Goal: Submit feedback/report problem: Leave review/rating

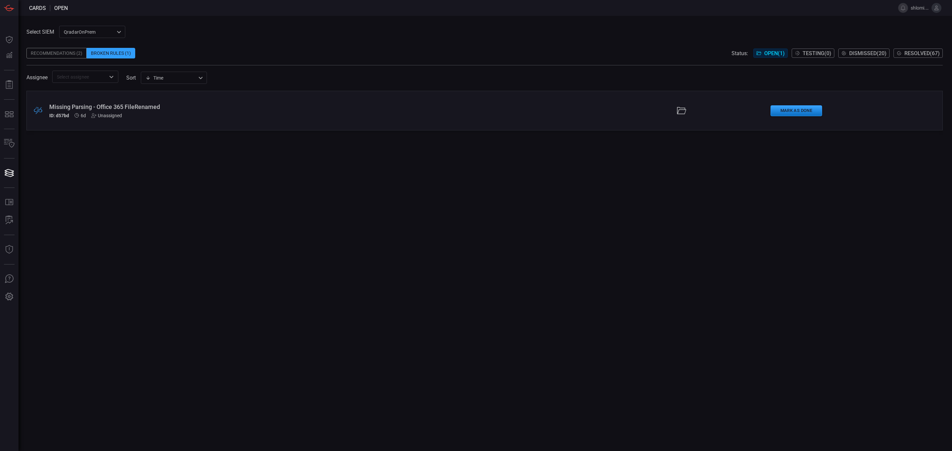
click at [105, 106] on div "Missing Parsing - Office 365 FileRenamed" at bounding box center [233, 106] width 368 height 7
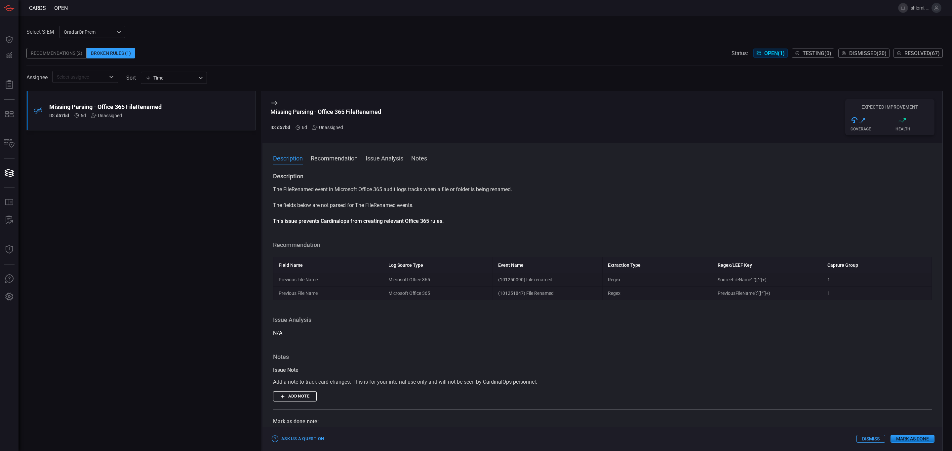
click at [818, 52] on span "Testing ( 0 )" at bounding box center [816, 53] width 29 height 6
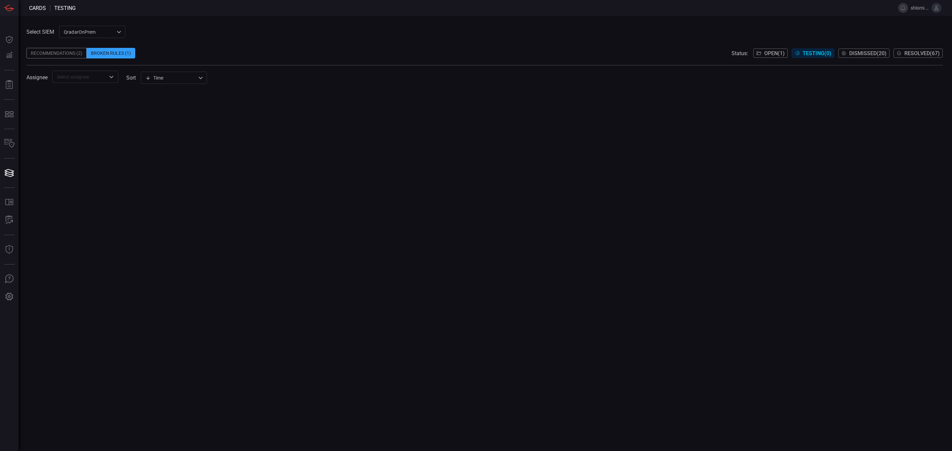
click at [70, 80] on input "text" at bounding box center [79, 77] width 51 height 8
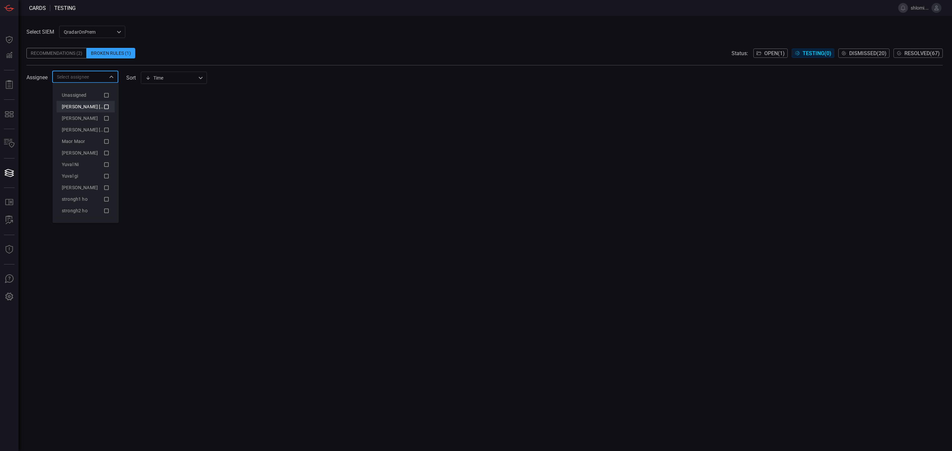
click at [77, 101] on li "[PERSON_NAME] [PERSON_NAME][EMAIL_ADDRESS][DOMAIN_NAME] (Myself)" at bounding box center [86, 107] width 58 height 12
click at [182, 124] on div at bounding box center [484, 271] width 916 height 361
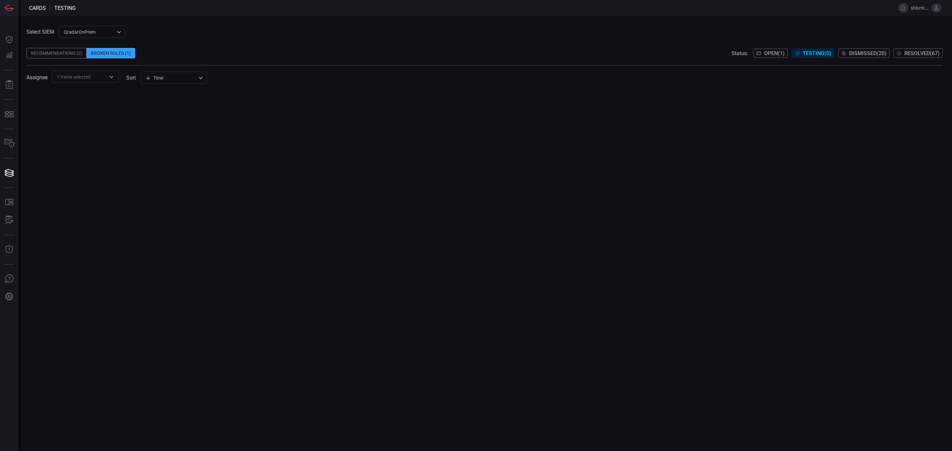
click at [680, 128] on div at bounding box center [484, 271] width 916 height 361
click at [771, 51] on span "Open ( 1 )" at bounding box center [774, 53] width 20 height 6
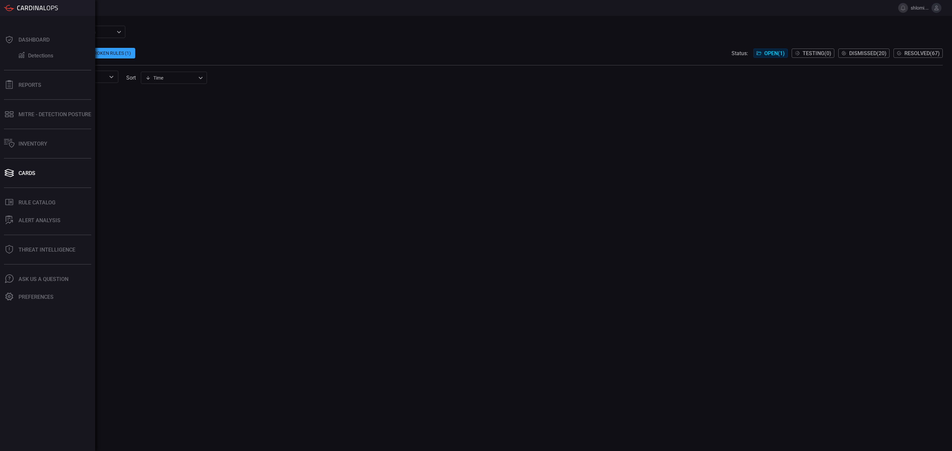
click at [40, 181] on div "Dashboard Detections Reports MITRE - Detection Posture Inventory Cards .st0_rul…" at bounding box center [47, 234] width 95 height 436
click at [30, 200] on div "Rule Catalog" at bounding box center [37, 203] width 37 height 6
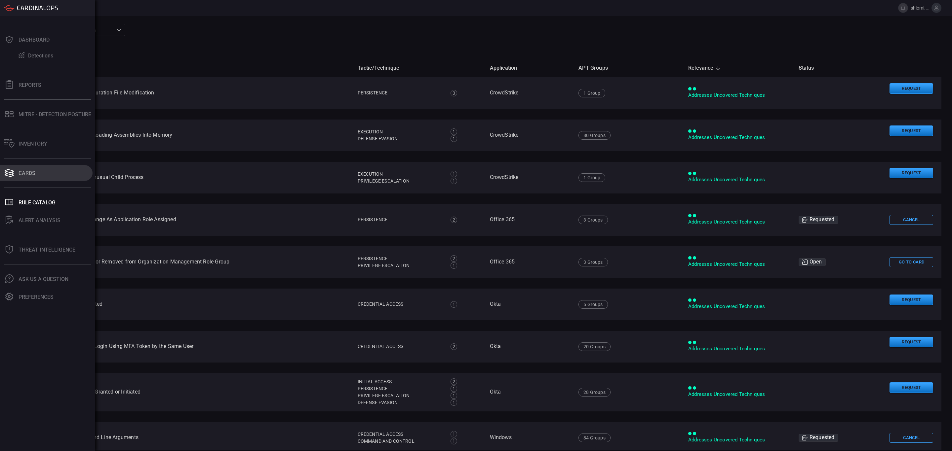
click at [35, 177] on button "Cards" at bounding box center [46, 173] width 93 height 16
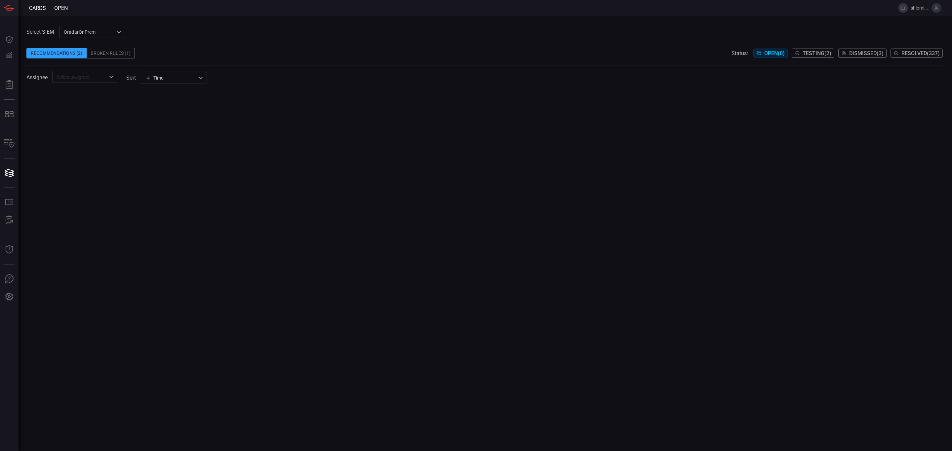
click at [810, 53] on span "Testing ( 2 )" at bounding box center [816, 53] width 29 height 6
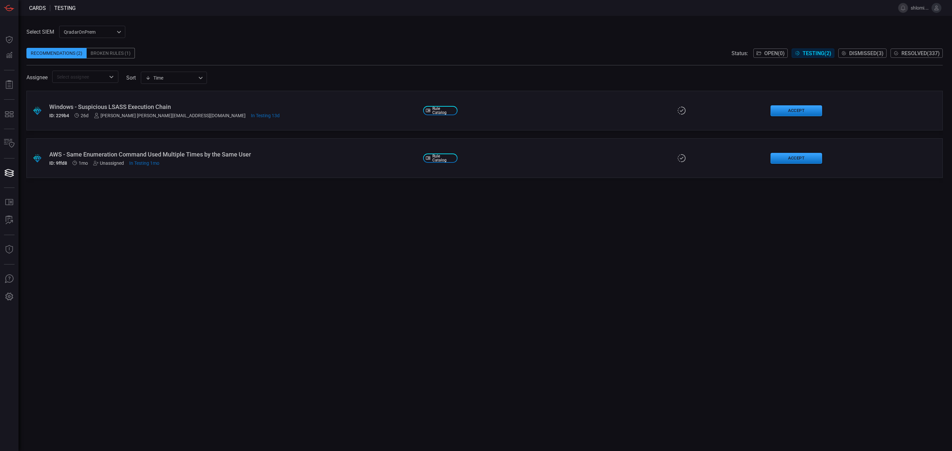
click at [105, 105] on div "Windows - Suspicious LSASS Execution Chain" at bounding box center [233, 106] width 368 height 7
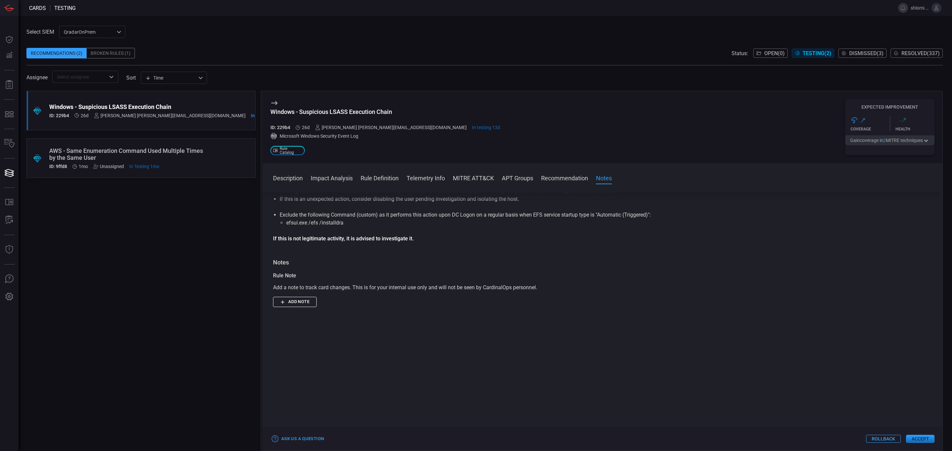
scroll to position [737, 0]
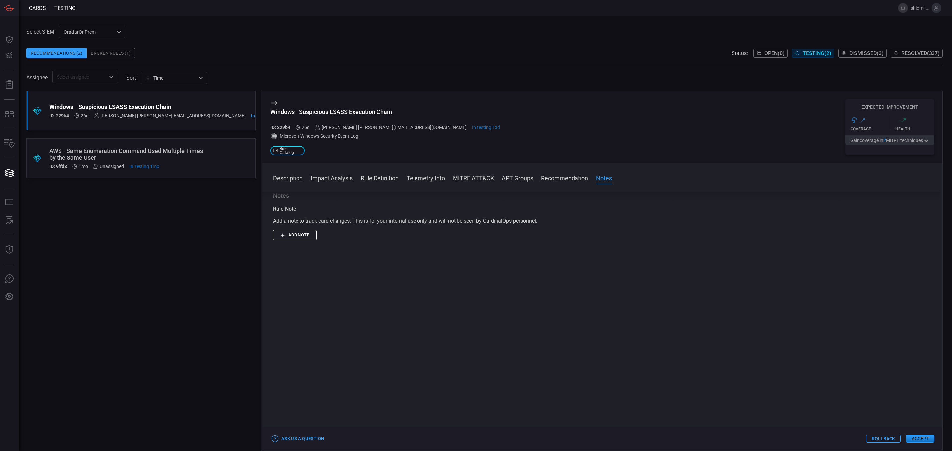
click at [889, 440] on button "Rollback" at bounding box center [883, 439] width 35 height 8
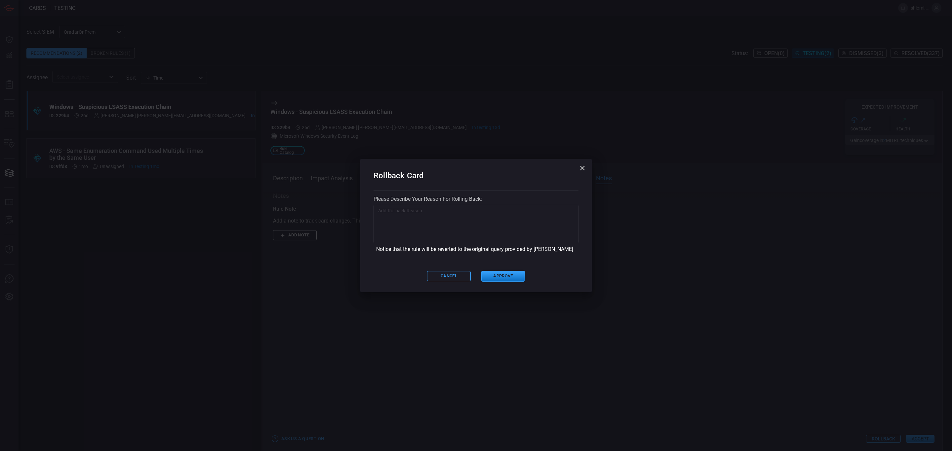
click at [414, 218] on textarea at bounding box center [476, 224] width 196 height 33
type textarea "too many false positive alerts"
click at [506, 276] on button "Approve" at bounding box center [503, 276] width 44 height 11
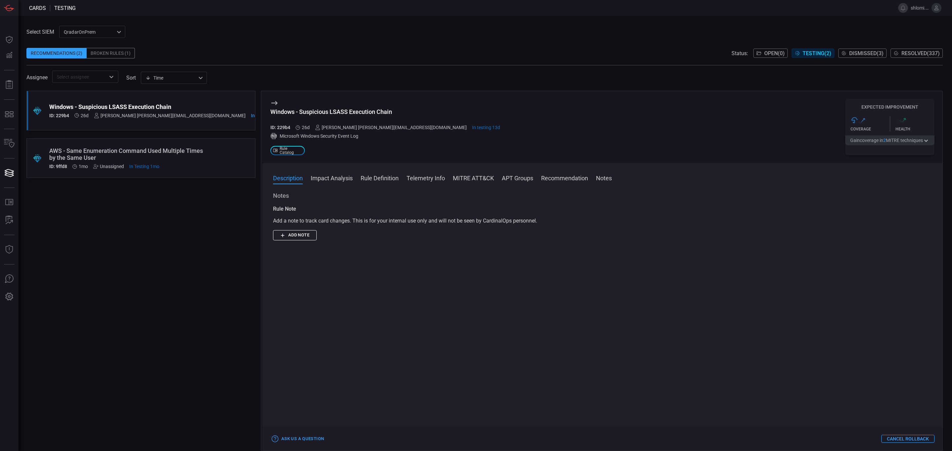
scroll to position [0, 0]
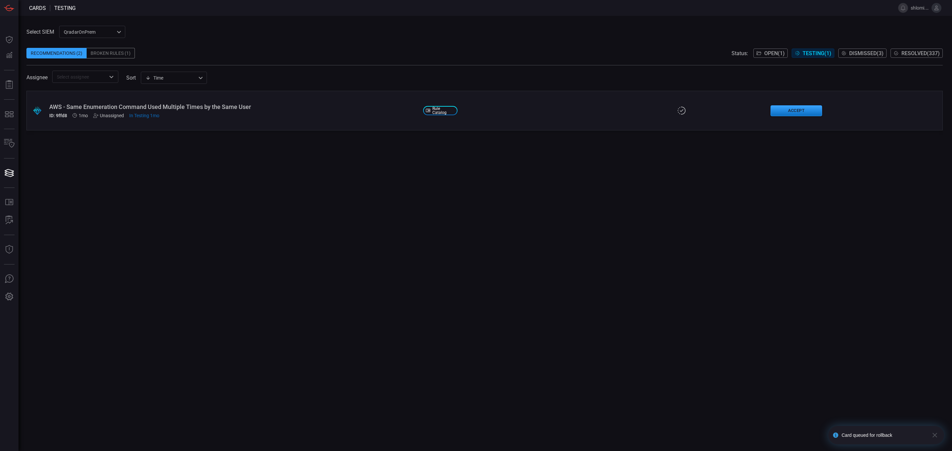
click at [395, 191] on div ".suggested_cards_icon{fill:url(#suggested_cards_icon);} AWS - Same Enumeration …" at bounding box center [484, 271] width 916 height 361
